Goal: Find contact information: Find contact information

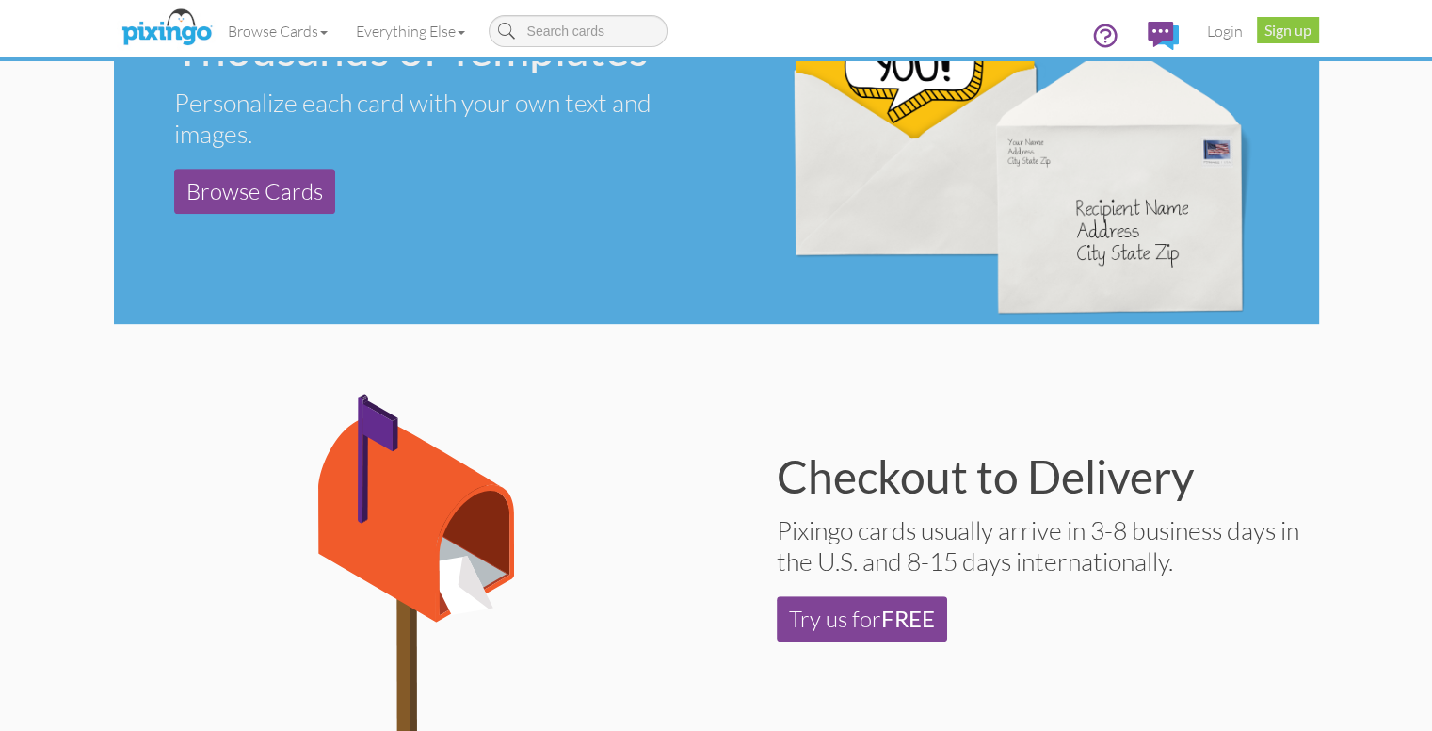
scroll to position [3689, 0]
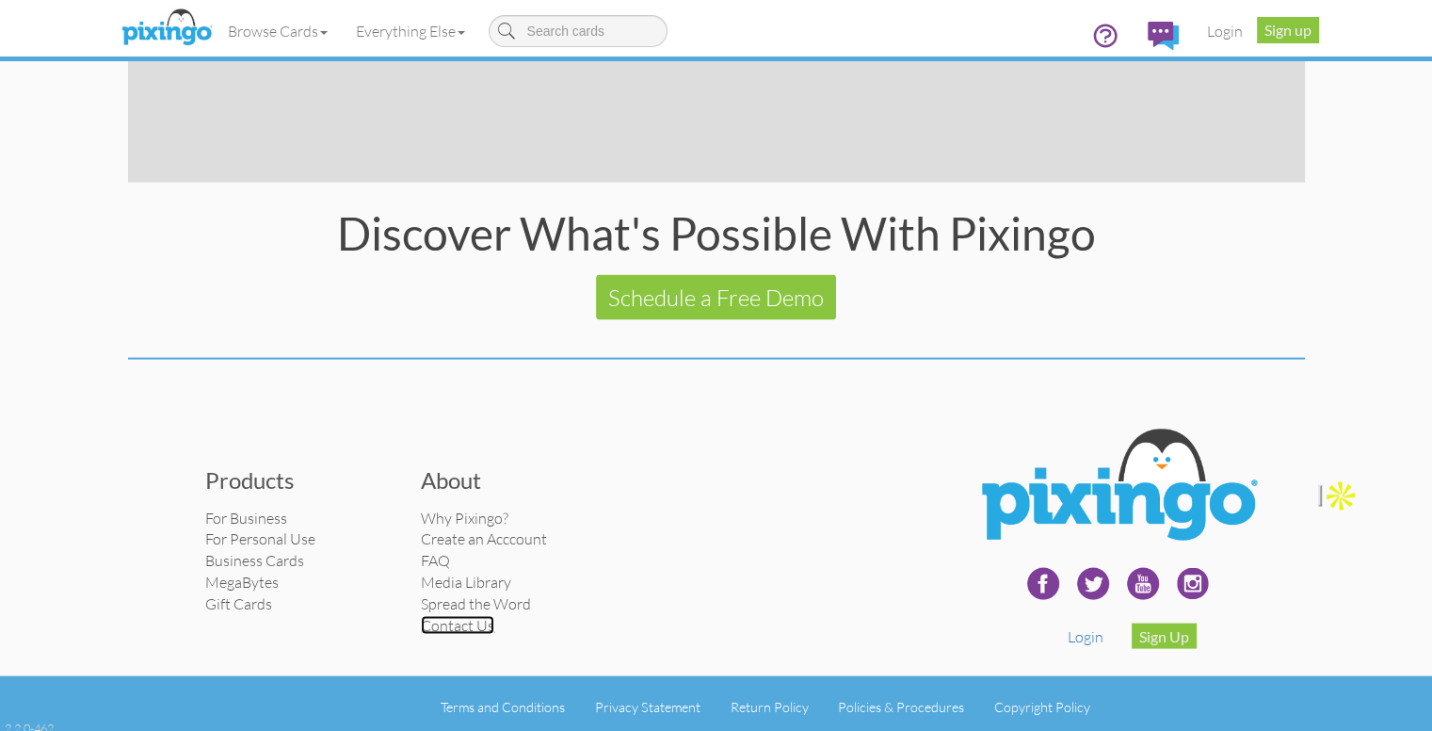
click at [421, 616] on link "Contact Us" at bounding box center [457, 625] width 73 height 19
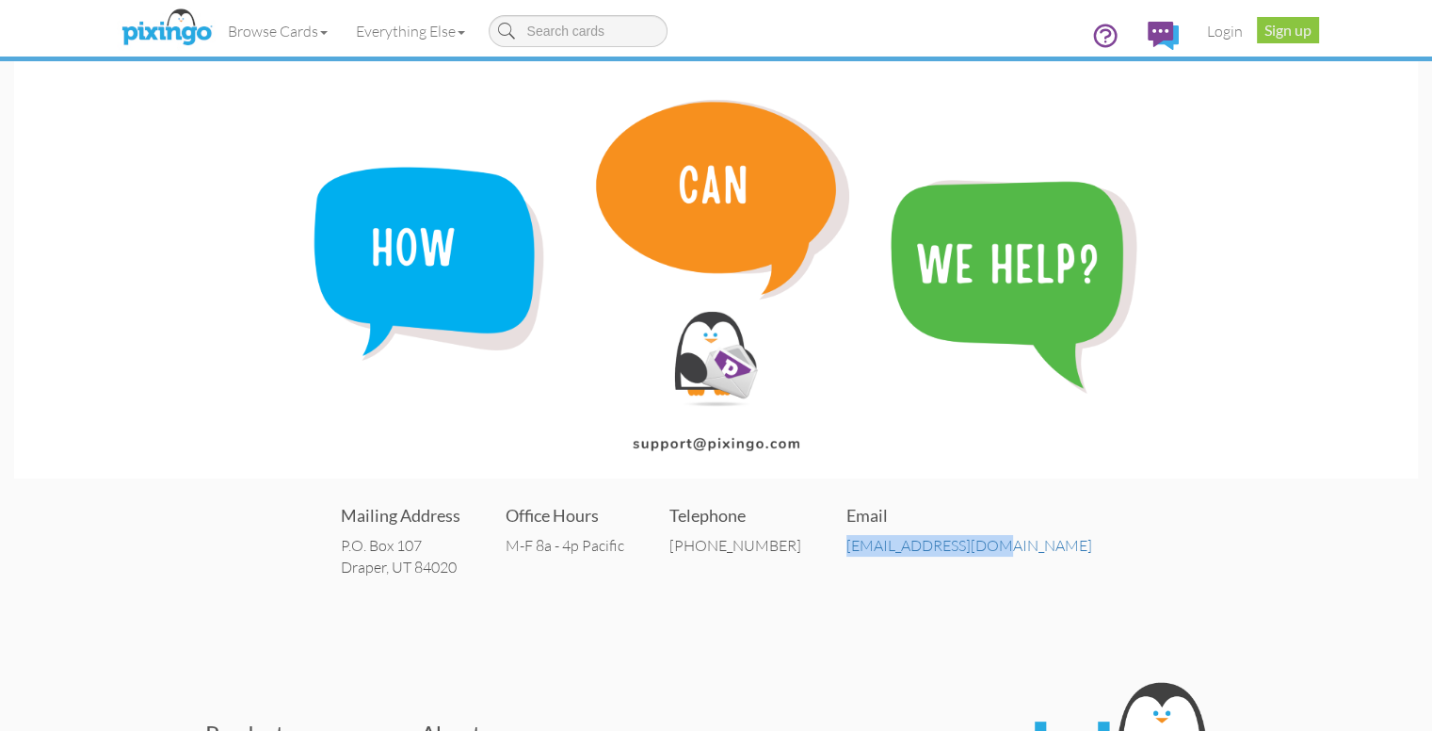
drag, startPoint x: 881, startPoint y: 547, endPoint x: 1082, endPoint y: 547, distance: 200.5
click at [1082, 547] on div "Mailing Address P.O. [STREET_ADDRESS] Office Hours M-F 8a - 4p Pacific Telephon…" at bounding box center [716, 539] width 1404 height 113
copy link "[EMAIL_ADDRESS][DOMAIN_NAME]"
